Goal: Contribute content: Add original content to the website for others to see

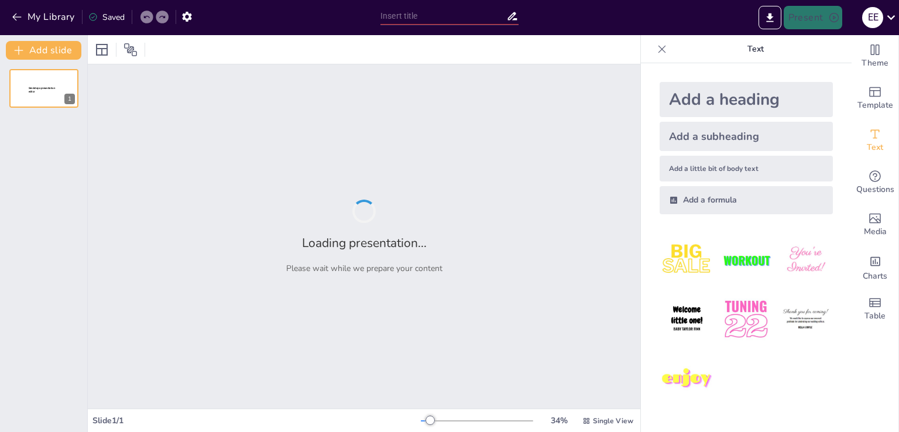
type input "Укусы диких животных: риски и профилактика"
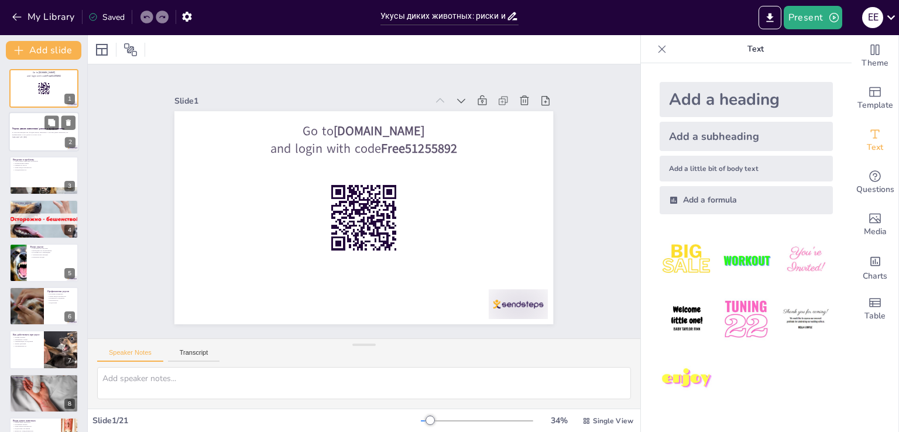
click at [61, 123] on div at bounding box center [59, 123] width 31 height 14
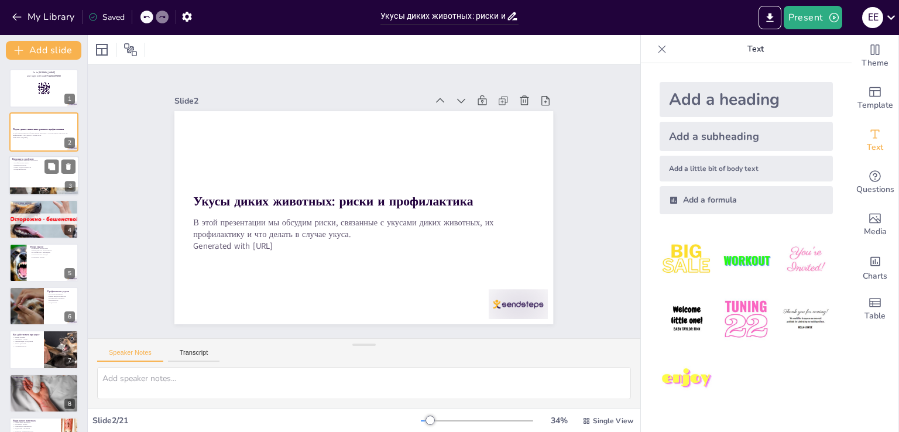
checkbox input "true"
click at [42, 169] on p "Осведомленность" at bounding box center [43, 170] width 63 height 2
type textarea "Lorem ipsum dolorsit ametconsec adi elits doeiusmodt incididun, utl etd mag ali…"
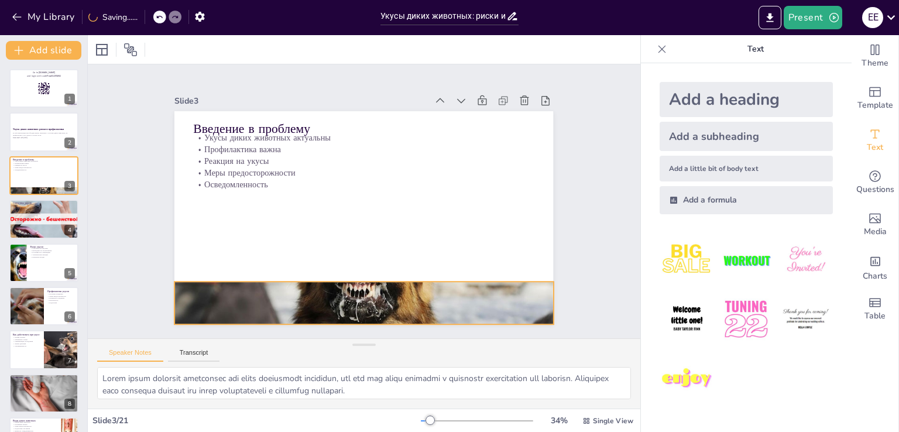
click at [366, 297] on div at bounding box center [322, 294] width 449 height 385
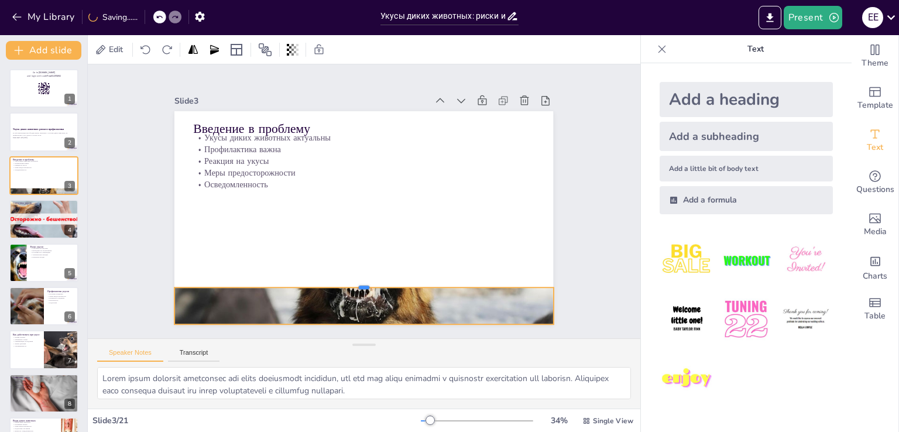
drag, startPoint x: 355, startPoint y: 277, endPoint x: 308, endPoint y: 263, distance: 48.7
click at [346, 282] on div at bounding box center [355, 282] width 377 height 49
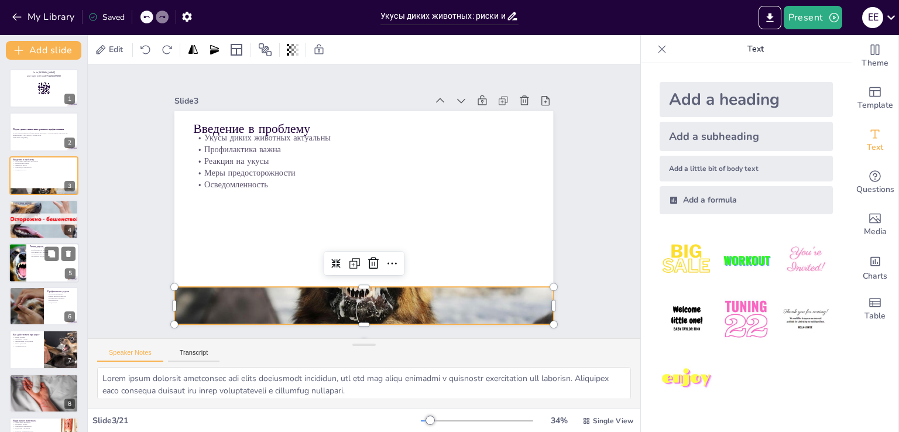
checkbox input "true"
click at [25, 266] on div at bounding box center [17, 263] width 74 height 40
type textarea "Lorem ipsum dolorsit ametc adipisci e seddoeius temporincidi, utlab etd magnaal…"
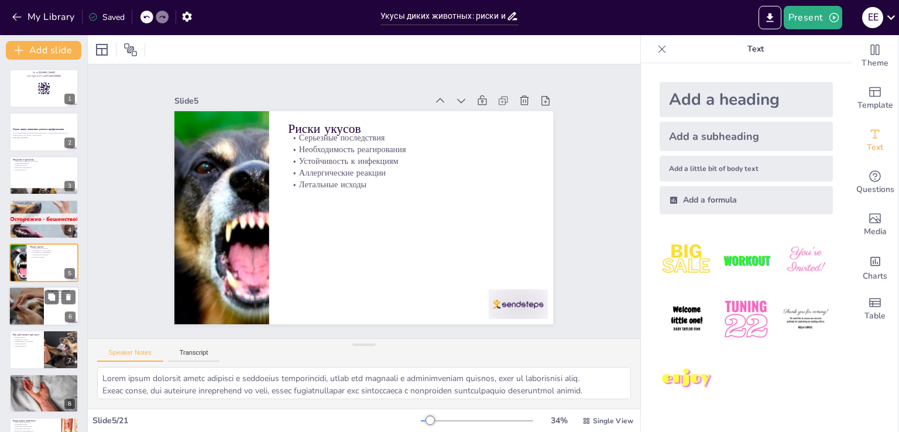
checkbox input "true"
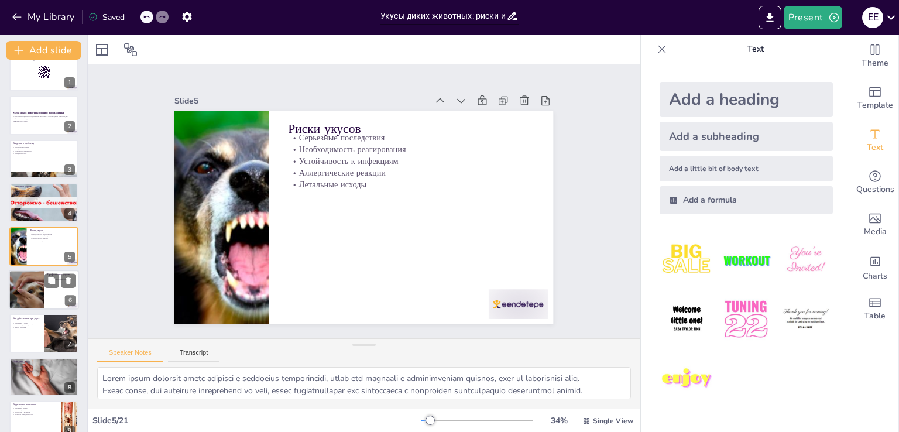
click at [26, 290] on div at bounding box center [26, 290] width 60 height 40
type textarea "Loremips dolorsita conse adipisci elitsedd eiusmo, tem incididu utlabo e dolore…"
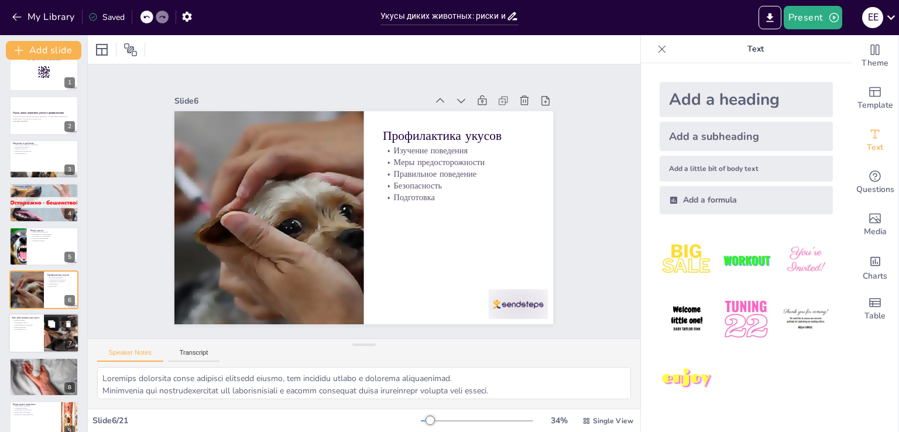
scroll to position [60, 0]
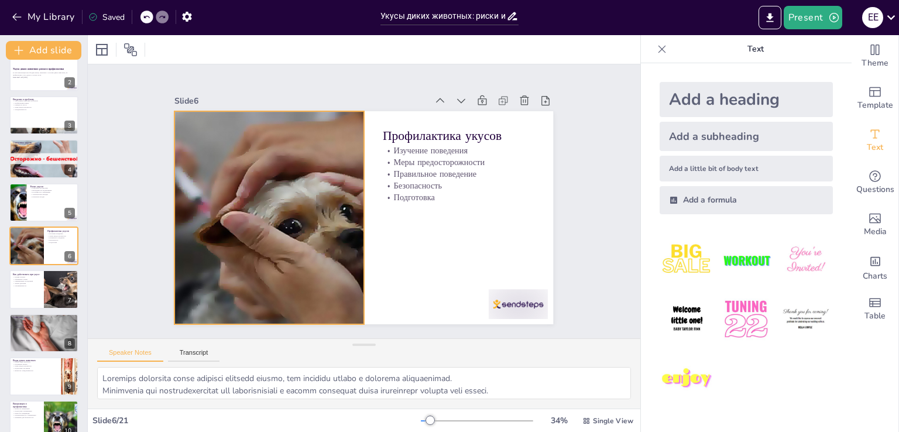
click at [284, 256] on div at bounding box center [269, 187] width 370 height 301
click at [359, 374] on textarea at bounding box center [364, 383] width 534 height 32
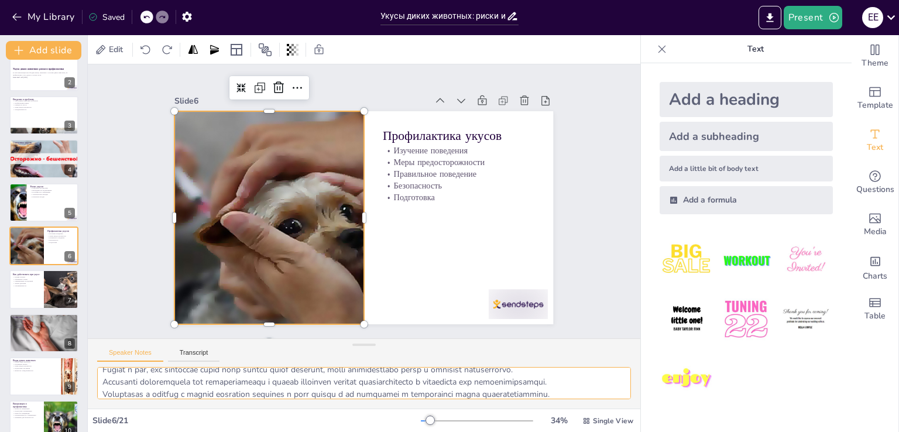
scroll to position [52, 0]
drag, startPoint x: 102, startPoint y: 377, endPoint x: 609, endPoint y: 386, distance: 506.9
click at [613, 387] on textarea at bounding box center [364, 383] width 534 height 32
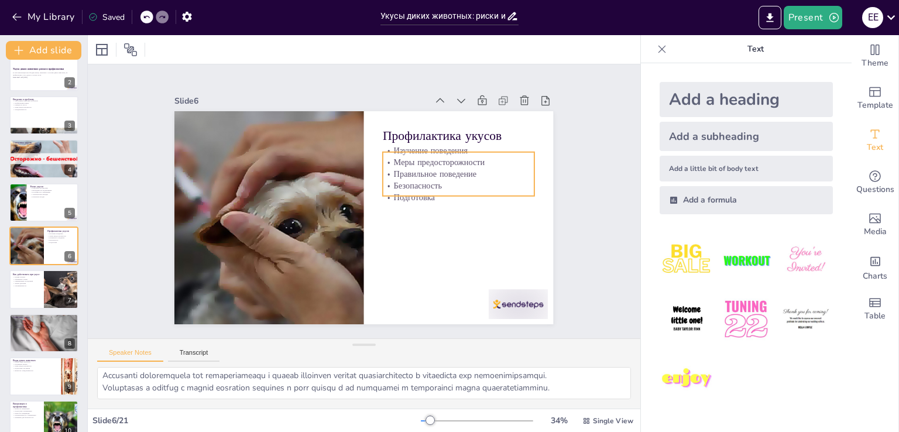
click at [434, 193] on div "Профилактика укусов Изучение поведения Меры предосторожности Правильное поведен…" at bounding box center [350, 210] width 395 height 431
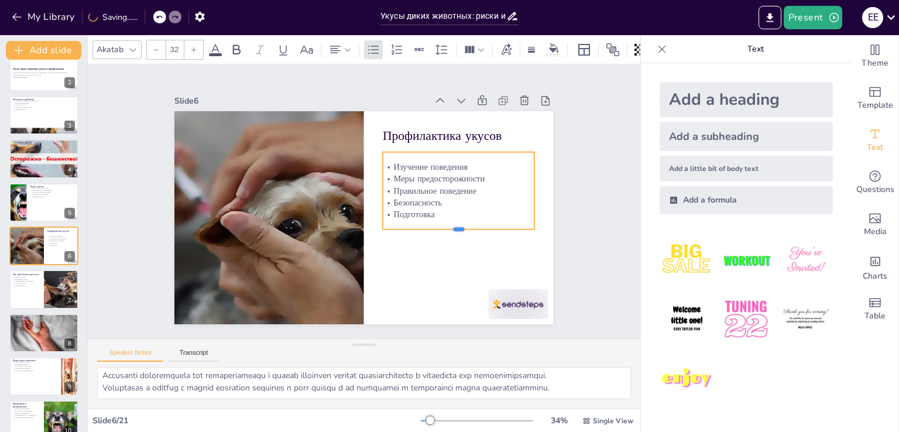
drag, startPoint x: 451, startPoint y: 191, endPoint x: 444, endPoint y: 214, distance: 23.9
click at [448, 223] on div "Профилактика укусов Изучение поведения Меры предосторожности Правильное поведен…" at bounding box center [357, 216] width 433 height 349
click at [441, 215] on p "Подготовка" at bounding box center [445, 251] width 143 height 73
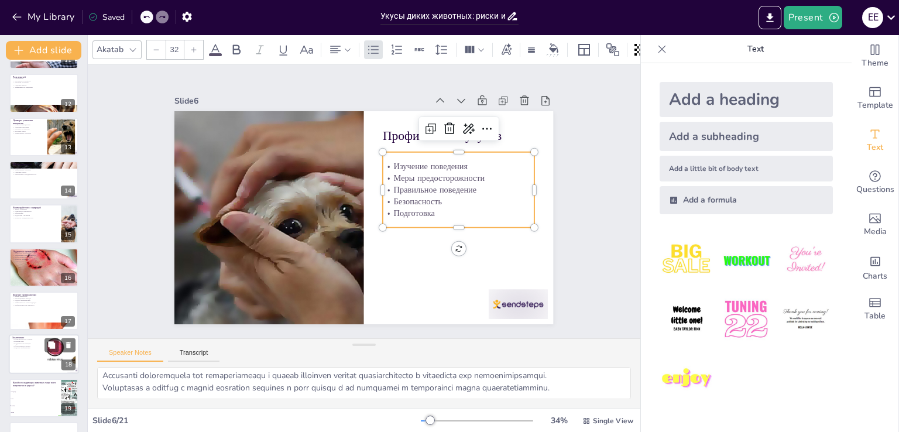
scroll to position [528, 0]
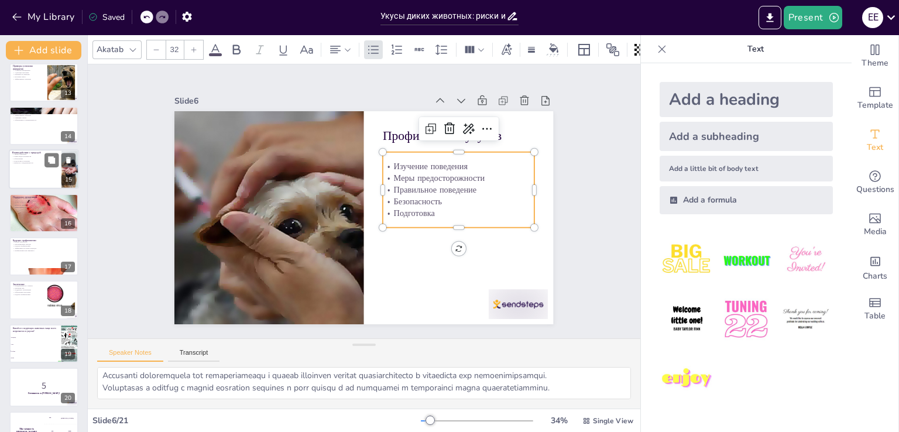
checkbox input "true"
click at [26, 182] on div at bounding box center [44, 170] width 70 height 40
type textarea "Знание поведения диких животных является ключевым аспектом безопасного взаимоде…"
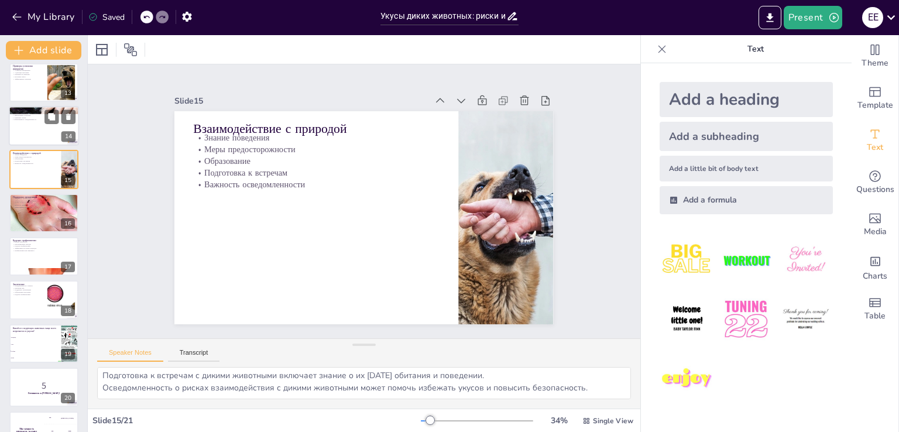
scroll to position [39, 0]
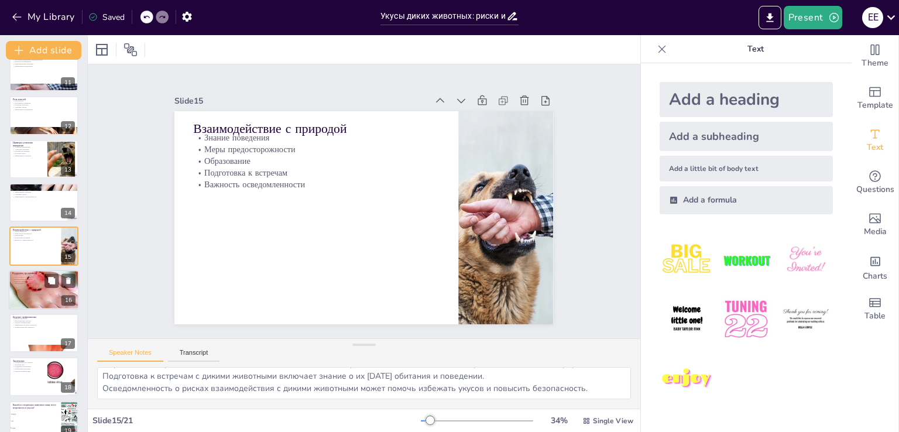
checkbox input "true"
click at [37, 286] on div at bounding box center [44, 290] width 70 height 56
type textarea "Поддержка организаций, занимающихся защитой диких животных, может снизить риск …"
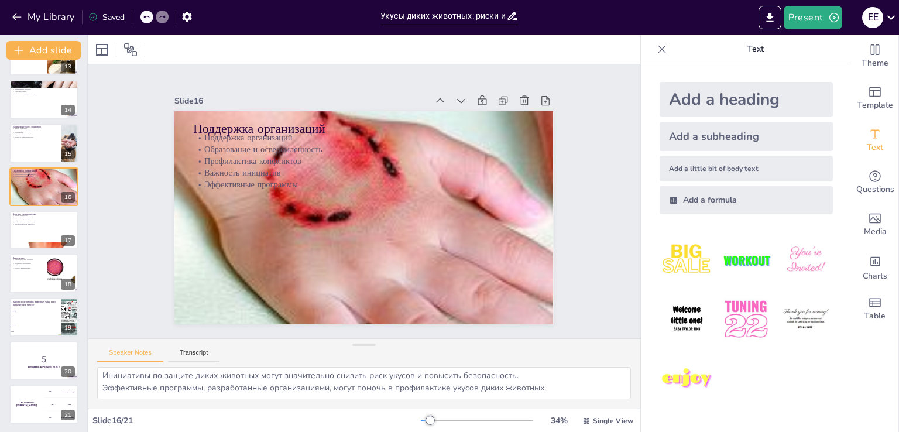
scroll to position [555, 0]
checkbox input "true"
click at [28, 276] on div at bounding box center [44, 273] width 70 height 40
type textarea "Осведомленность о рисках укусов диких животных является ключевым аспектом для п…"
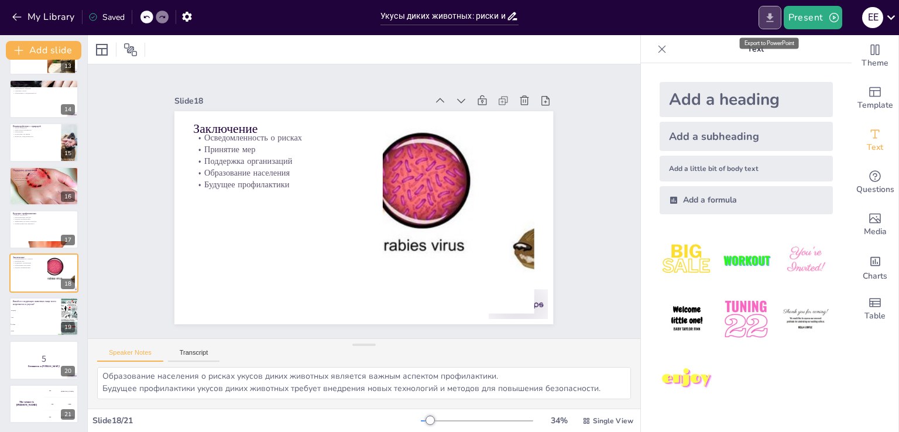
click at [769, 26] on button "Export to PowerPoint" at bounding box center [769, 17] width 23 height 23
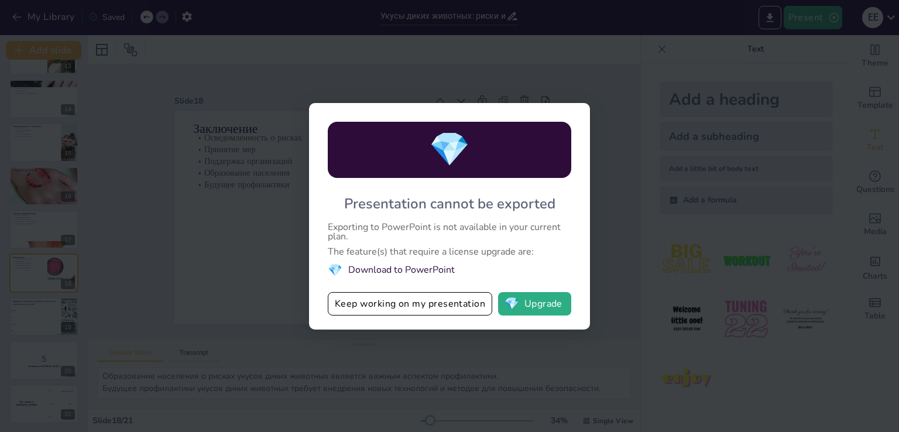
click at [616, 44] on div "💎 Presentation cannot be exported Exporting to PowerPoint is not available in y…" at bounding box center [449, 216] width 899 height 432
drag, startPoint x: 641, startPoint y: 59, endPoint x: 694, endPoint y: 56, distance: 52.8
click at [646, 57] on div "💎 Presentation cannot be exported Exporting to PowerPoint is not available in y…" at bounding box center [449, 216] width 899 height 432
drag, startPoint x: 802, startPoint y: 54, endPoint x: 635, endPoint y: 187, distance: 214.1
click at [798, 56] on div "💎 Presentation cannot be exported Exporting to PowerPoint is not available in y…" at bounding box center [449, 216] width 899 height 432
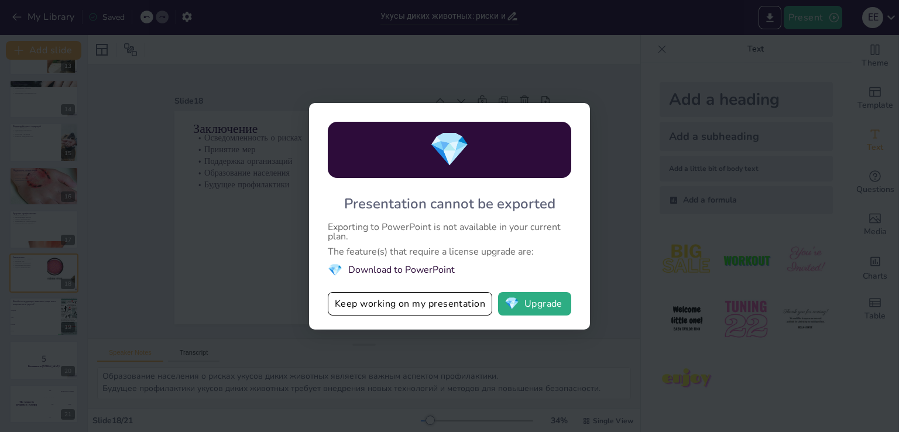
click at [393, 297] on button "Keep working on my presentation" at bounding box center [410, 303] width 164 height 23
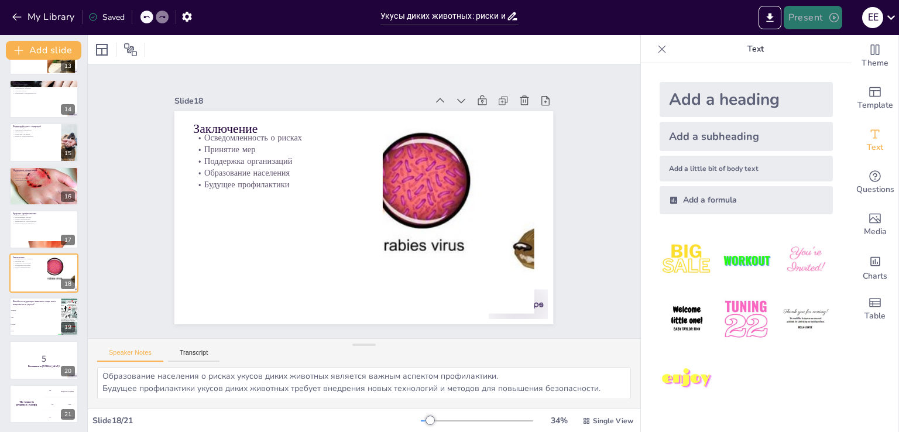
click at [829, 20] on icon "button" at bounding box center [834, 18] width 12 height 12
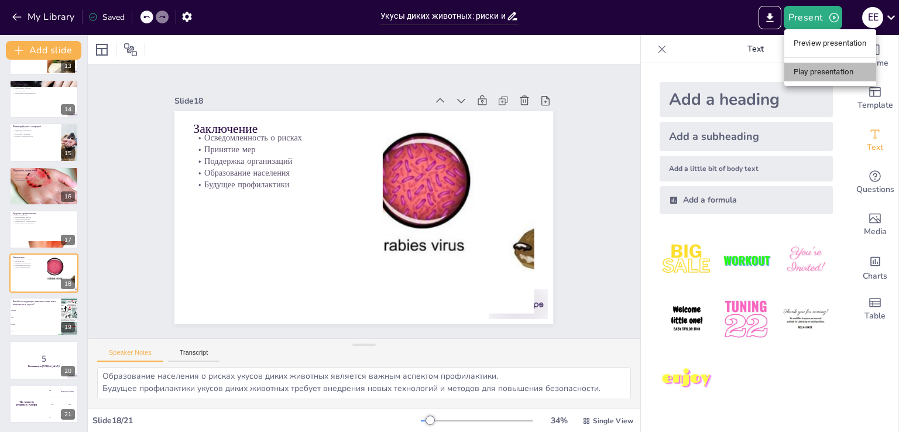
drag, startPoint x: 812, startPoint y: 73, endPoint x: 806, endPoint y: 75, distance: 6.0
click at [811, 73] on li "Play presentation" at bounding box center [830, 72] width 92 height 19
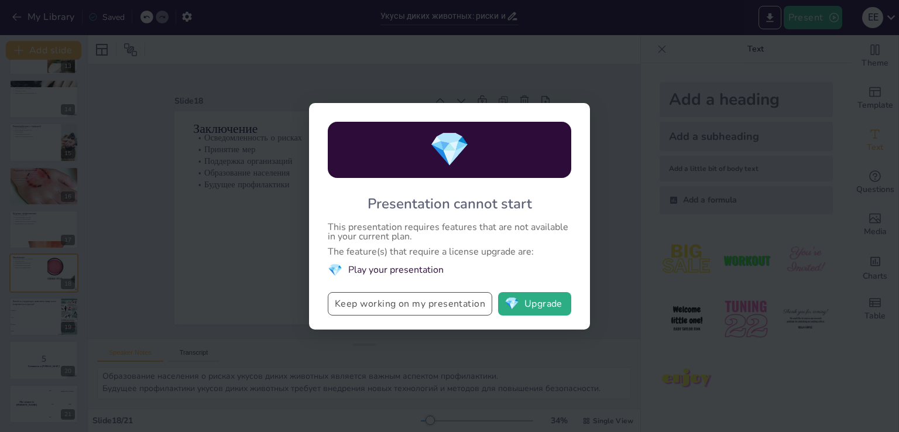
click at [452, 296] on button "Keep working on my presentation" at bounding box center [410, 303] width 164 height 23
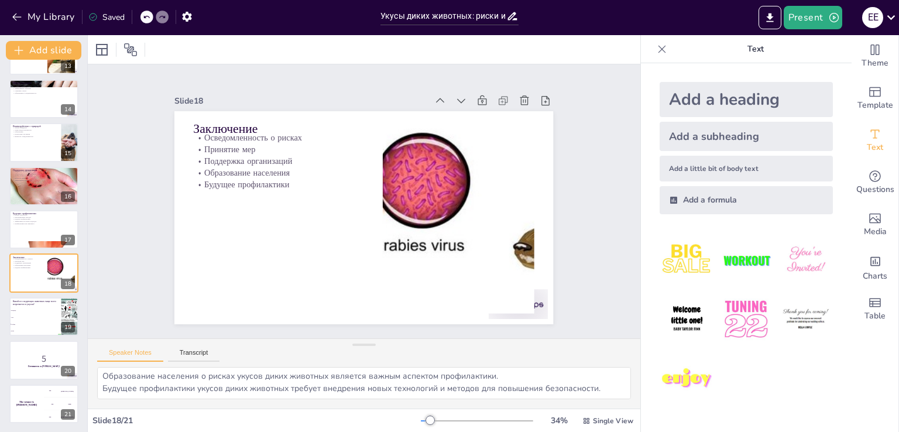
click at [588, 118] on div "Slide 1 Go to [DOMAIN_NAME] and login with code Free51255892 Slide 2 Укусы дики…" at bounding box center [364, 202] width 546 height 608
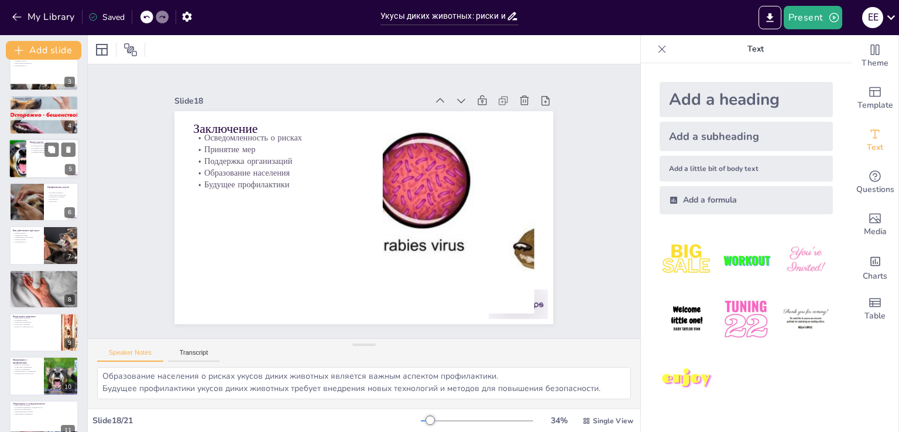
scroll to position [87, 0]
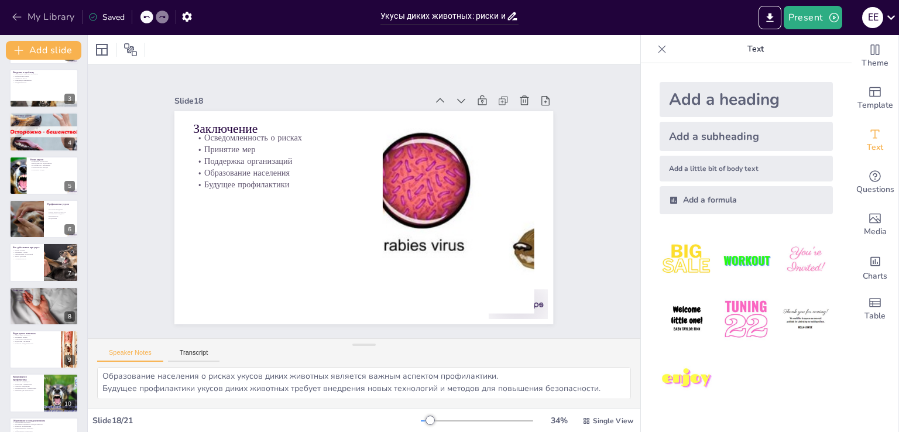
checkbox input "true"
click at [28, 15] on button "My Library" at bounding box center [44, 17] width 71 height 19
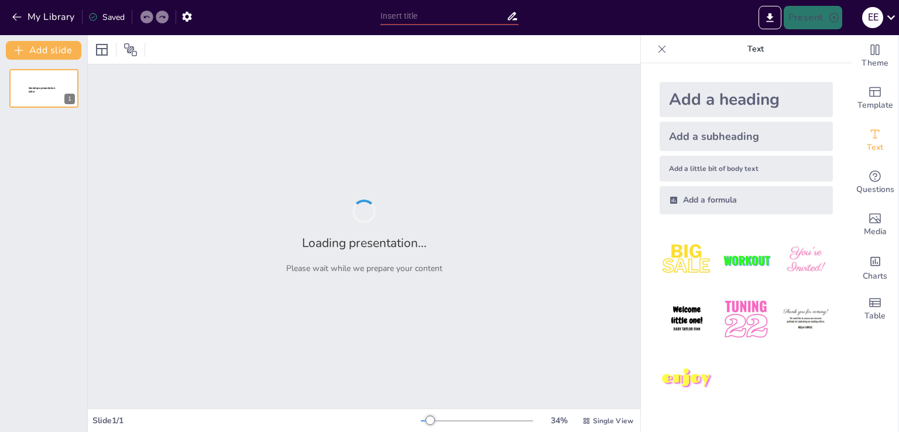
type input "Персонажи легенды о Немане и Лоше: Анализ и интерпретация"
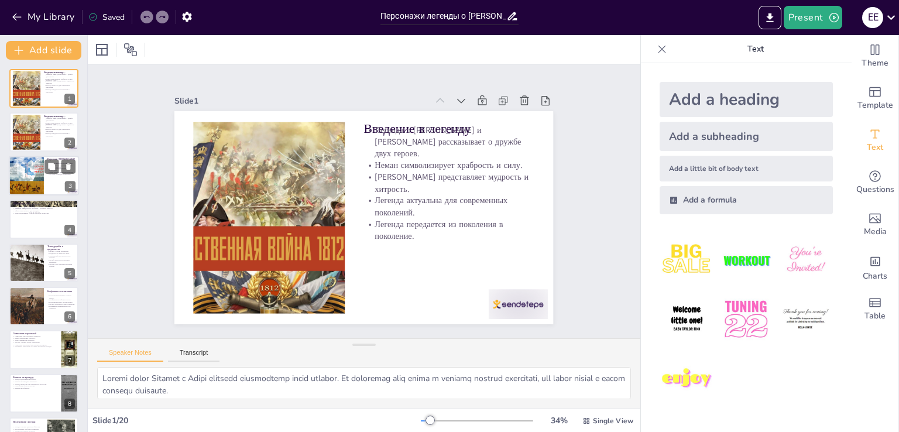
click at [47, 179] on div at bounding box center [44, 176] width 70 height 40
checkbox input "true"
type textarea "Образ Немана как символа силы подчеркивает важность мужества в традициях и куль…"
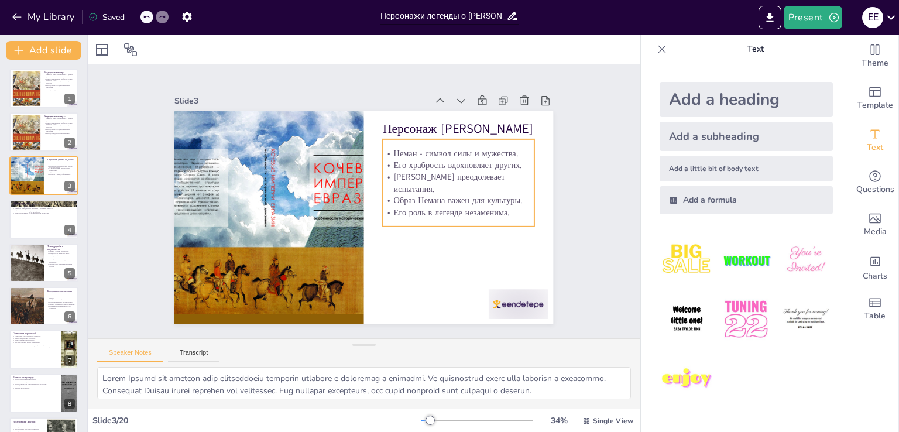
checkbox input "true"
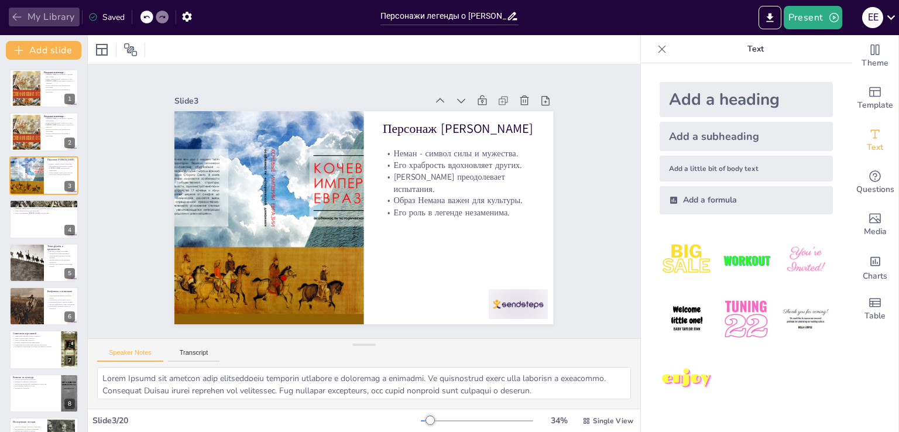
click at [23, 13] on button "My Library" at bounding box center [44, 17] width 71 height 19
